Goal: Task Accomplishment & Management: Complete application form

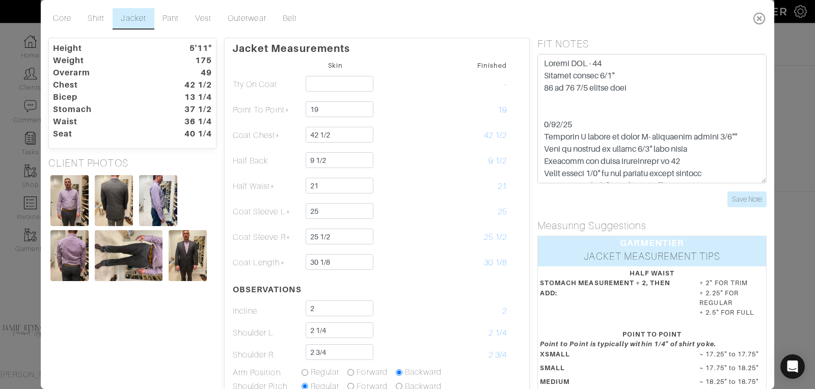
click at [763, 14] on icon at bounding box center [759, 18] width 21 height 20
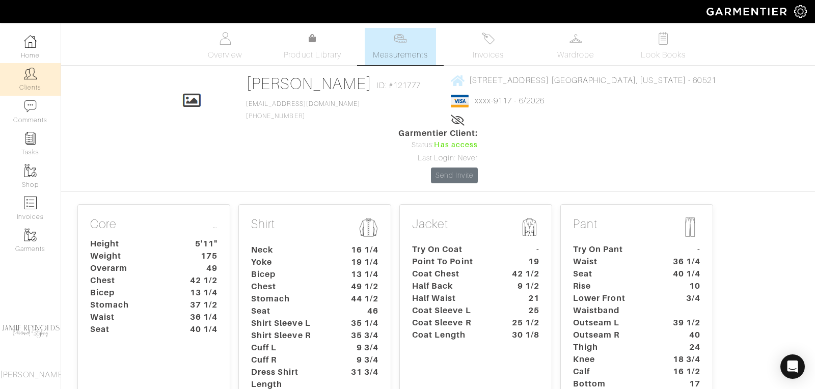
click at [28, 78] on img at bounding box center [30, 73] width 13 height 13
click at [34, 87] on link "Clients" at bounding box center [30, 79] width 61 height 32
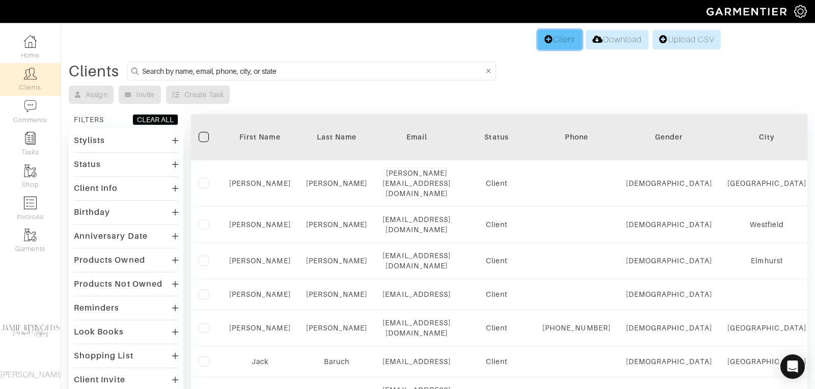
click at [562, 43] on link "Client" at bounding box center [560, 39] width 44 height 19
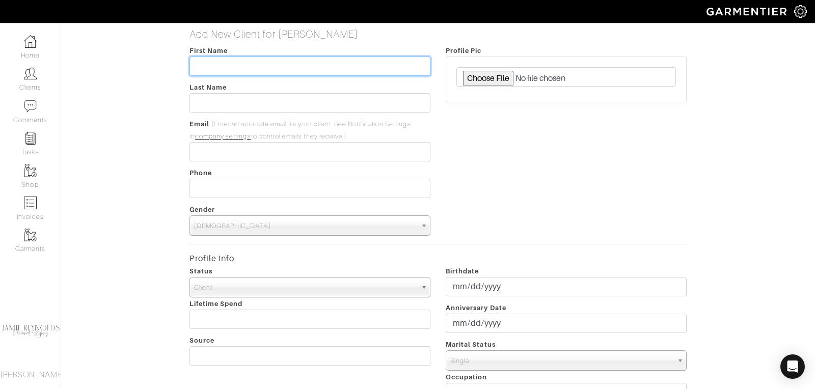
click at [215, 63] on input "text" at bounding box center [310, 66] width 241 height 19
type input "a"
type input "Amy"
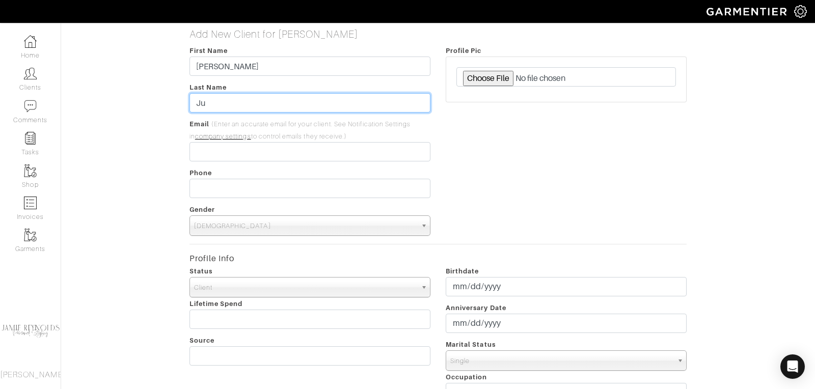
type input "J"
type input "Guiliano"
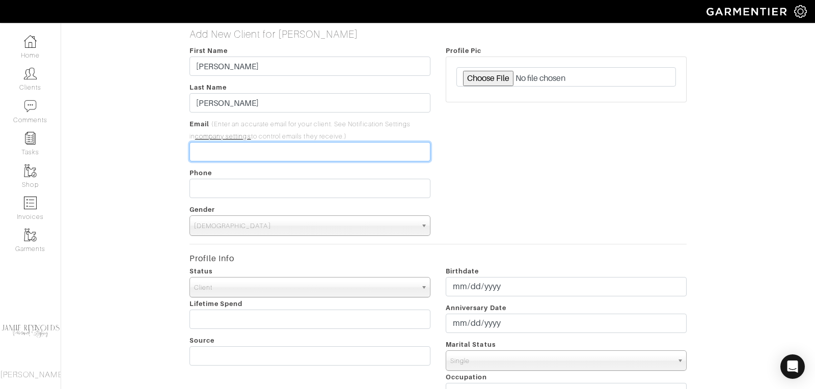
click at [199, 156] on input "email" at bounding box center [310, 151] width 241 height 19
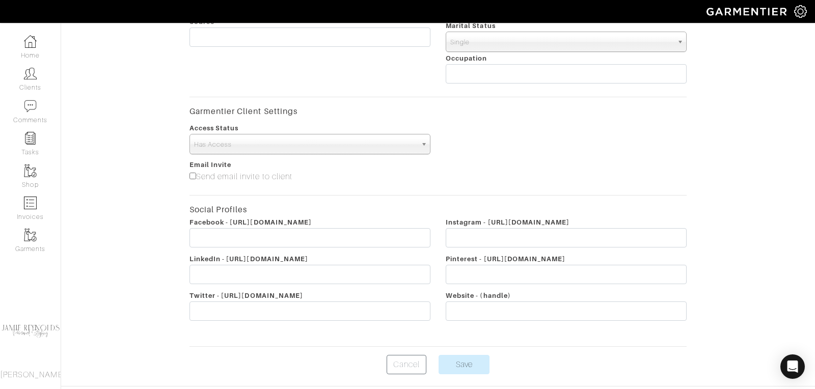
scroll to position [351, 0]
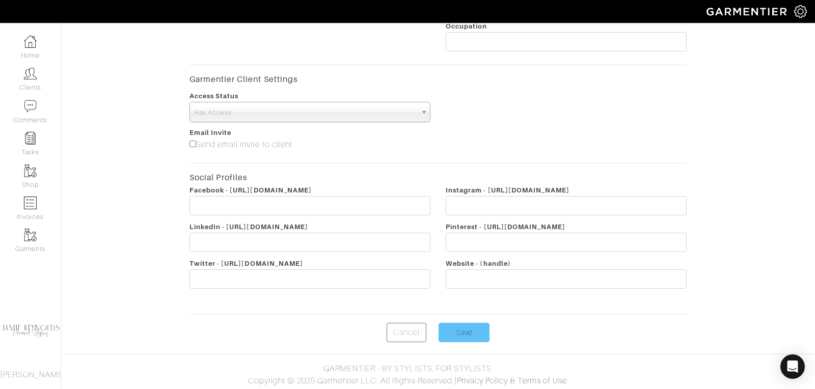
type input "[EMAIL_ADDRESS][DOMAIN_NAME]"
click at [462, 333] on input "Save" at bounding box center [464, 332] width 51 height 19
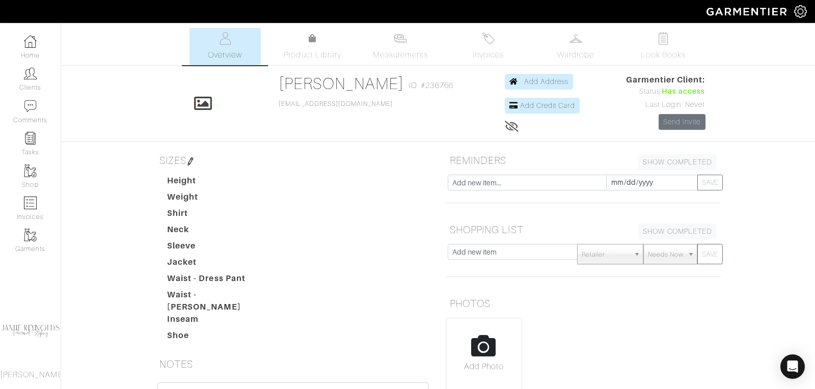
click at [189, 160] on img at bounding box center [190, 161] width 8 height 8
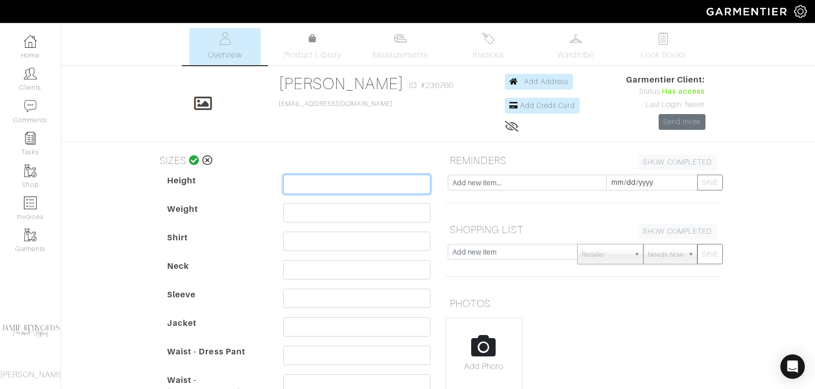
click at [295, 179] on input "text" at bounding box center [356, 184] width 147 height 19
type input "5' 3""
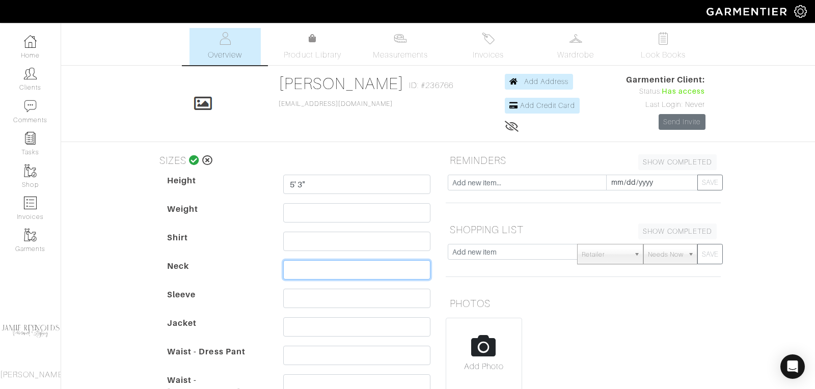
click at [363, 261] on input "text" at bounding box center [356, 269] width 147 height 19
click at [193, 158] on icon at bounding box center [194, 160] width 11 height 10
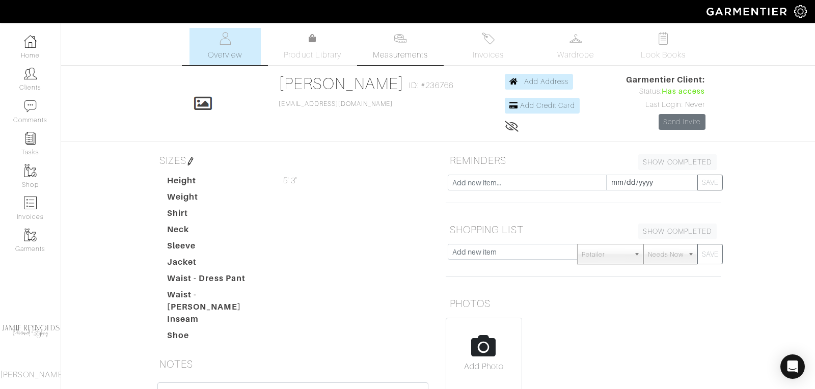
click at [405, 43] on img at bounding box center [400, 38] width 13 height 13
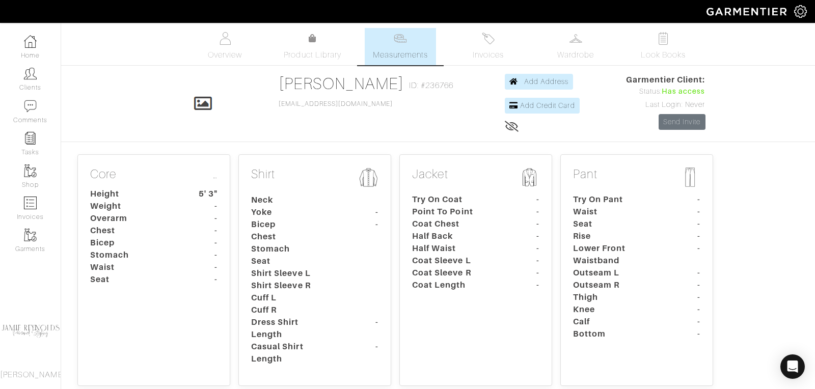
click at [448, 223] on dt "Coat Chest" at bounding box center [451, 224] width 95 height 12
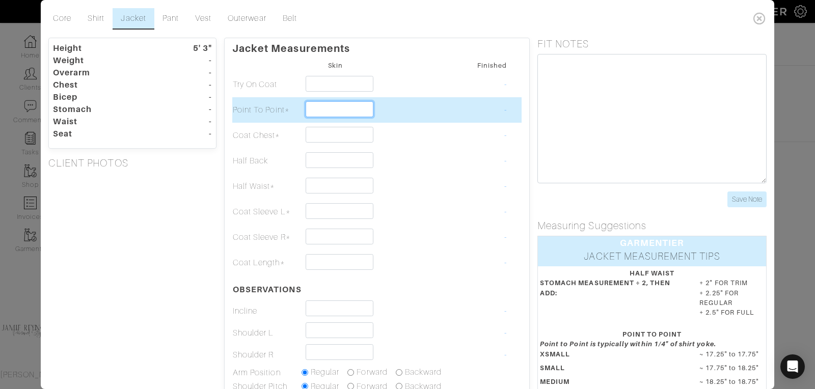
click at [330, 110] on input "text" at bounding box center [340, 109] width 68 height 16
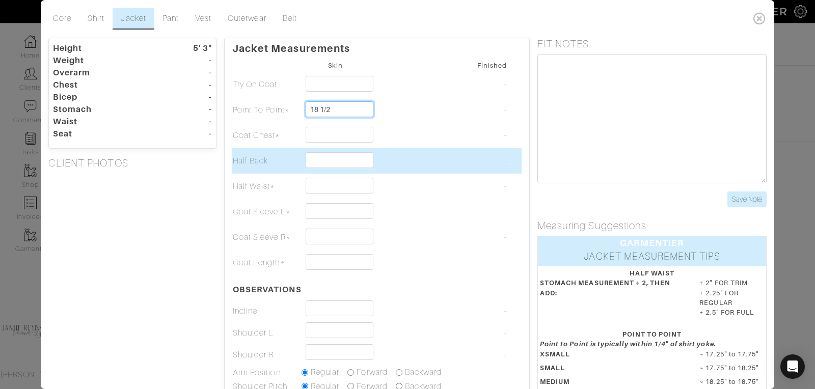
type input "18 1/2"
click at [393, 166] on td at bounding box center [404, 160] width 69 height 25
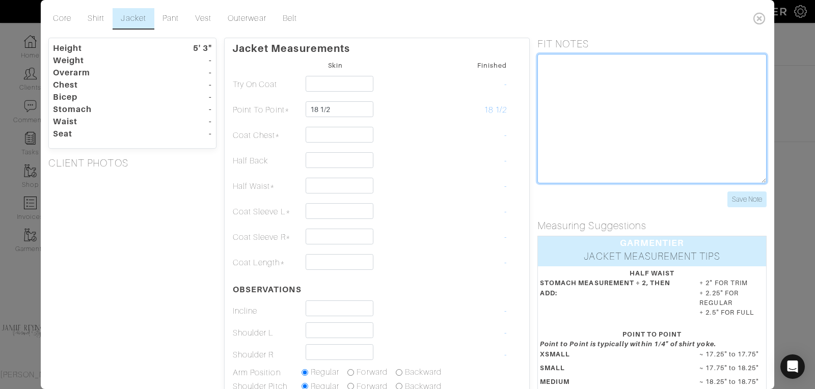
click at [578, 75] on textarea at bounding box center [651, 118] width 229 height 129
type textarea "White button down shirt"
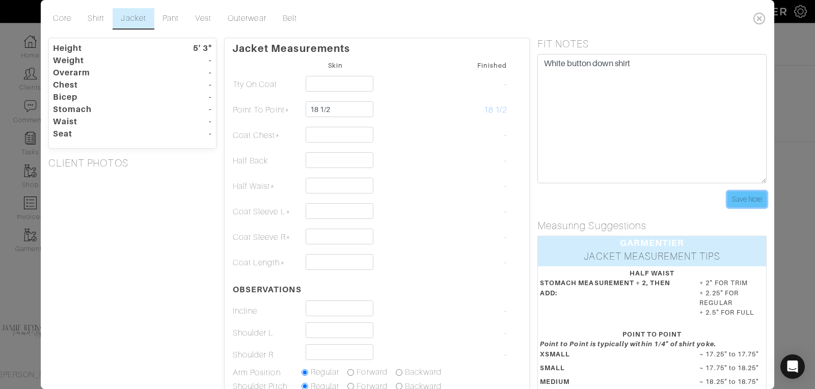
click at [730, 193] on input "Save Note" at bounding box center [746, 200] width 39 height 16
